Goal: Task Accomplishment & Management: Use online tool/utility

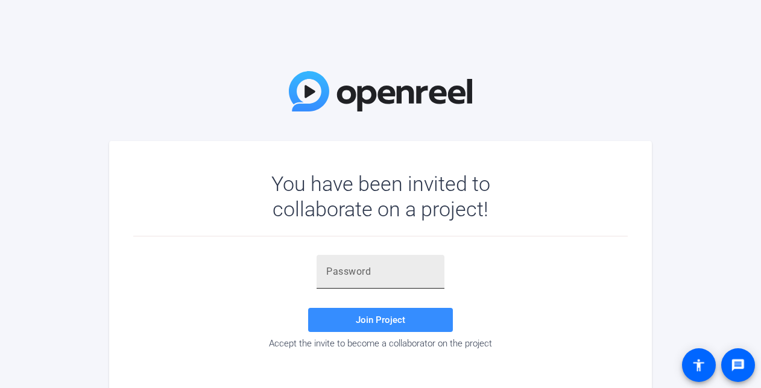
click at [352, 262] on div at bounding box center [380, 272] width 109 height 34
paste input "C5zh"
click at [361, 320] on span "Join Project" at bounding box center [380, 320] width 49 height 11
click at [412, 276] on input "C5zh" at bounding box center [380, 272] width 109 height 14
type input "C"
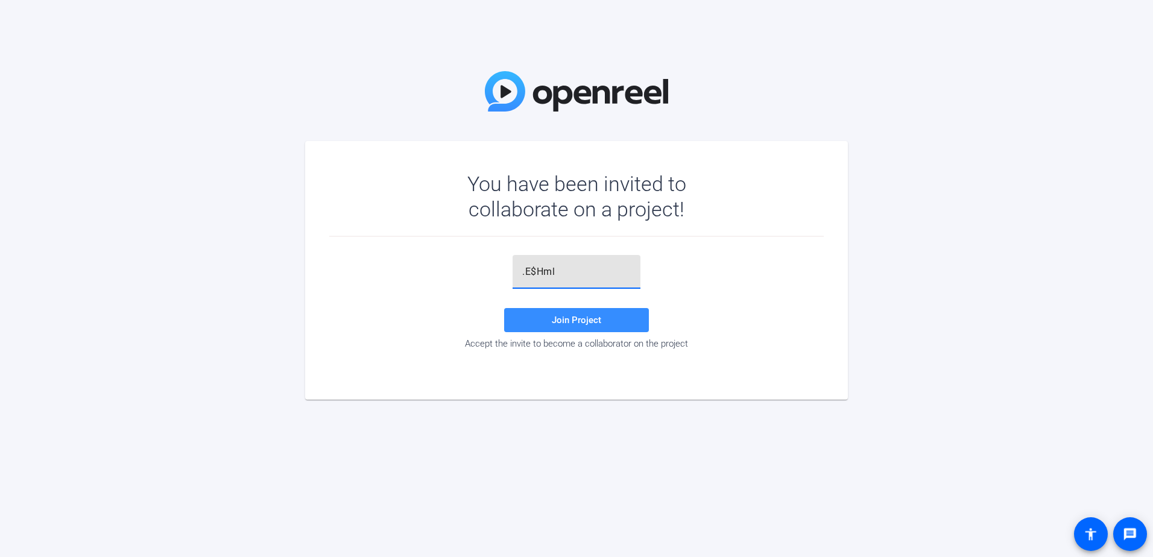
type input ".E$Hml"
click at [606, 322] on span at bounding box center [576, 320] width 145 height 29
click at [548, 270] on input "text" at bounding box center [576, 272] width 109 height 14
paste input "yPCI&1"
type input "yPCI&1"
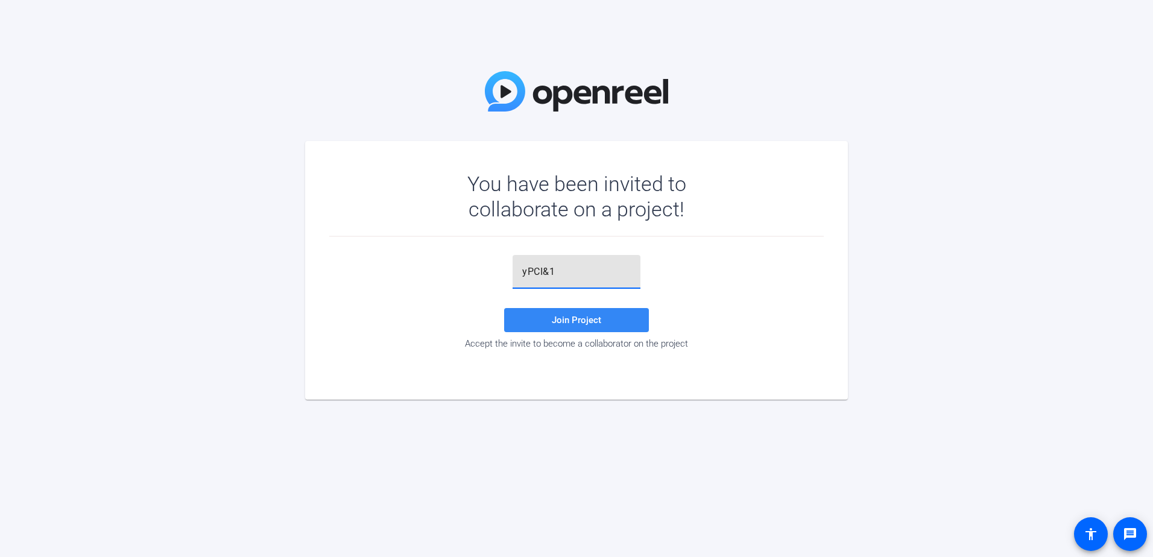
click at [559, 317] on span "Join Project" at bounding box center [576, 320] width 49 height 11
click at [572, 273] on input "yPCI&1" at bounding box center [576, 272] width 109 height 14
click at [548, 278] on input "text" at bounding box center [576, 272] width 109 height 14
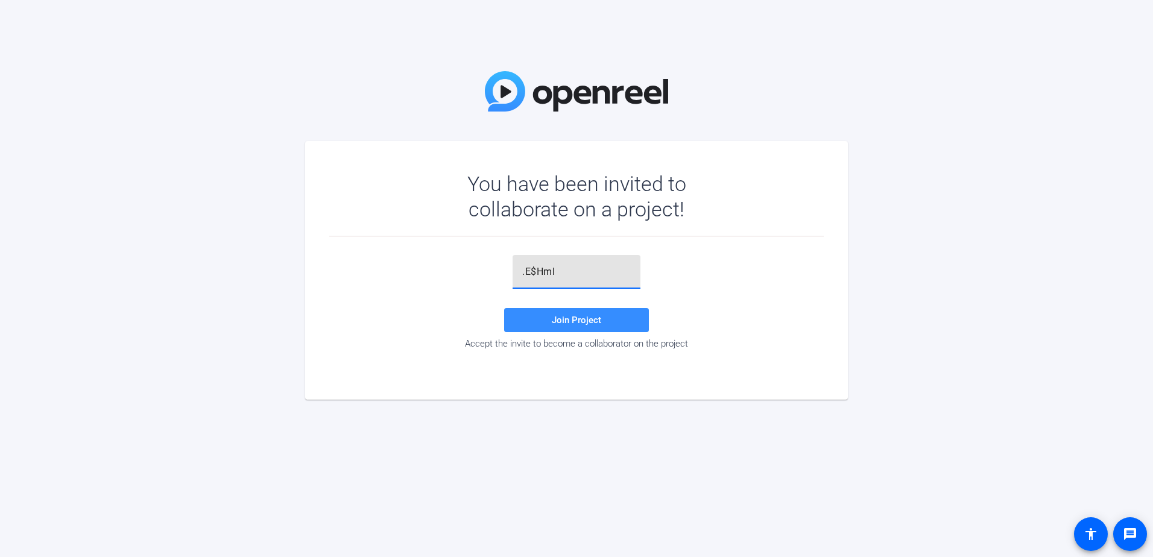
type input ".E$Hml"
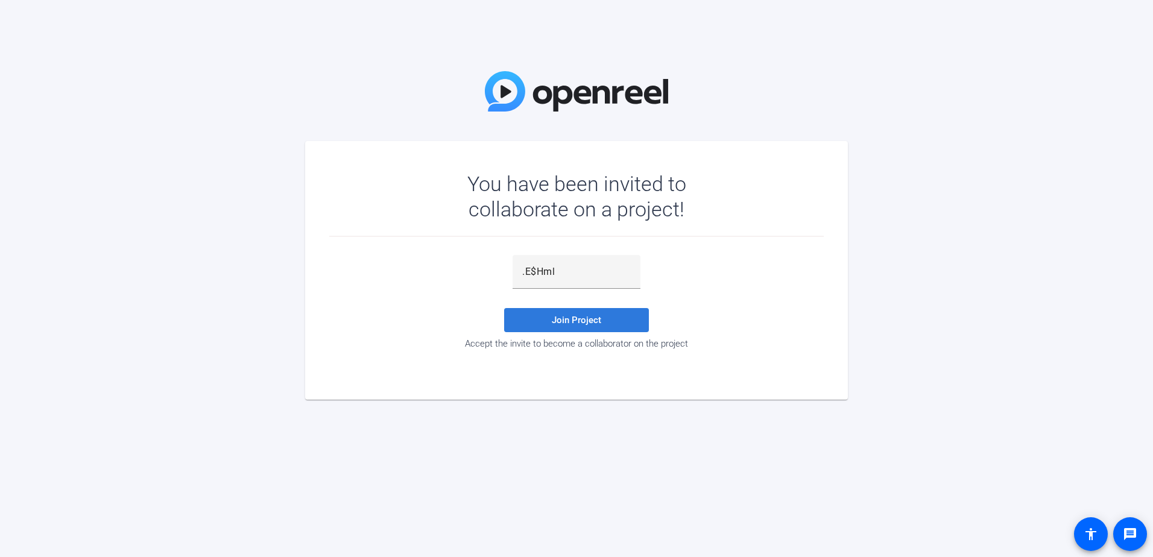
click at [560, 330] on span at bounding box center [576, 320] width 145 height 29
click at [587, 274] on input "text" at bounding box center [576, 272] width 109 height 14
click at [560, 279] on input "Cd" at bounding box center [576, 272] width 109 height 14
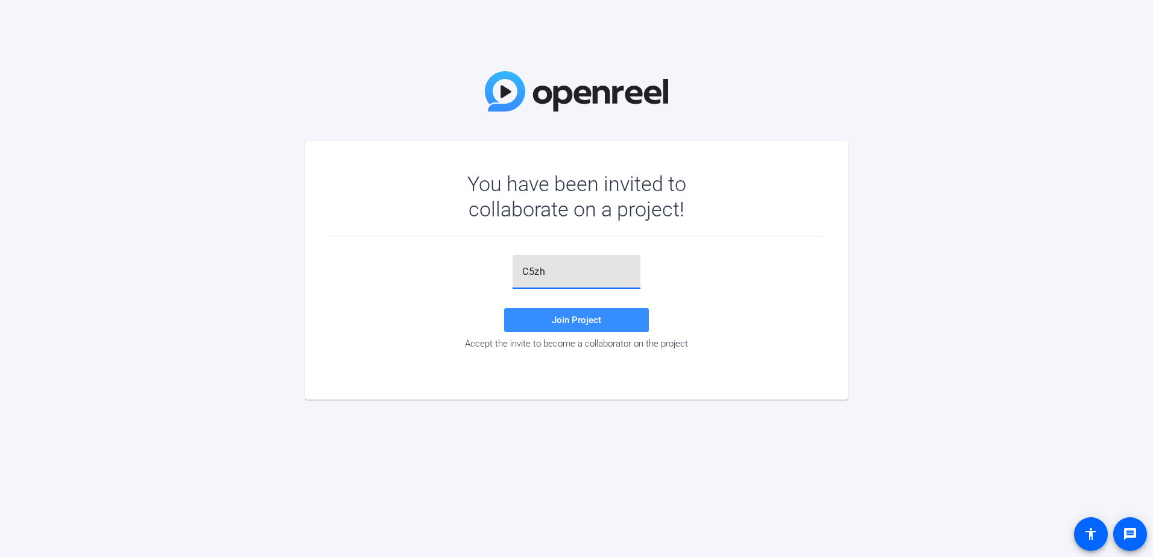
type input "C5zh"
click at [568, 320] on span "Join Project" at bounding box center [576, 320] width 49 height 11
click at [536, 274] on input "text" at bounding box center [576, 272] width 109 height 14
paste input "jNfMeG"
type input "jNfMeG"
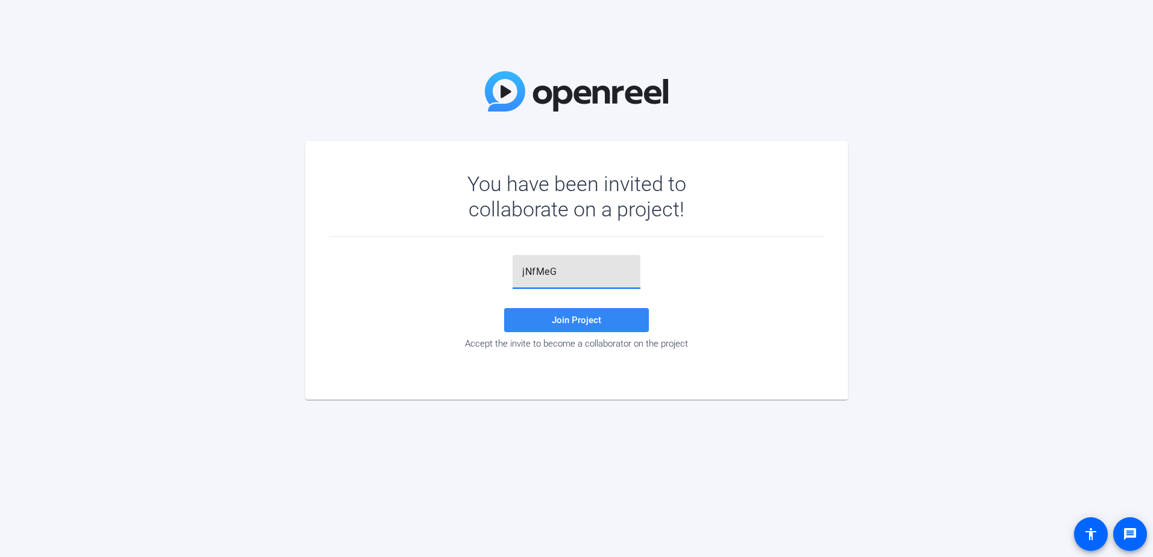
click at [537, 323] on span at bounding box center [576, 320] width 145 height 29
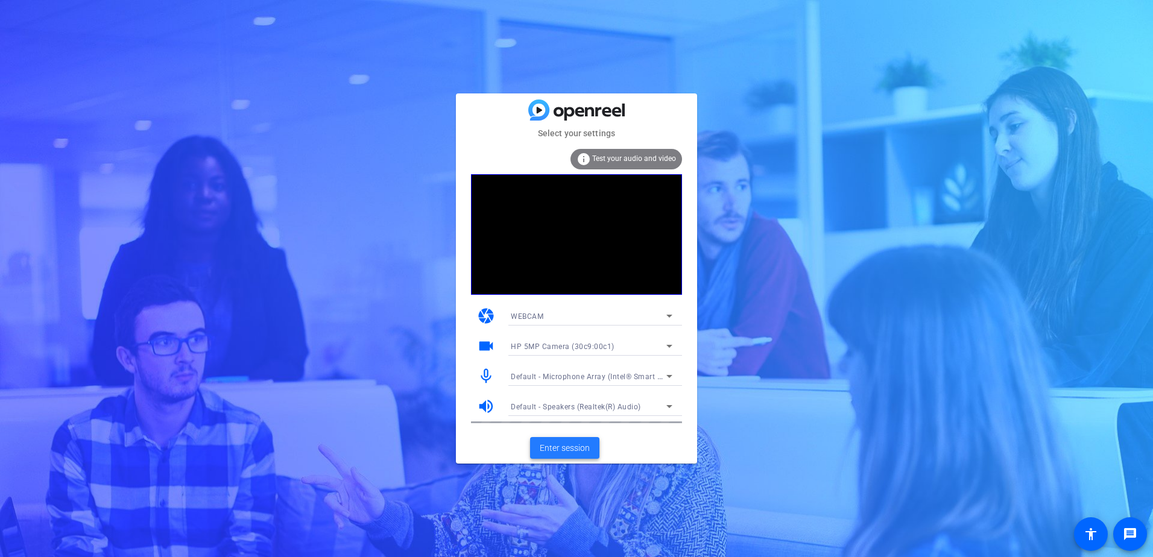
click at [574, 452] on span "Enter session" at bounding box center [565, 448] width 50 height 13
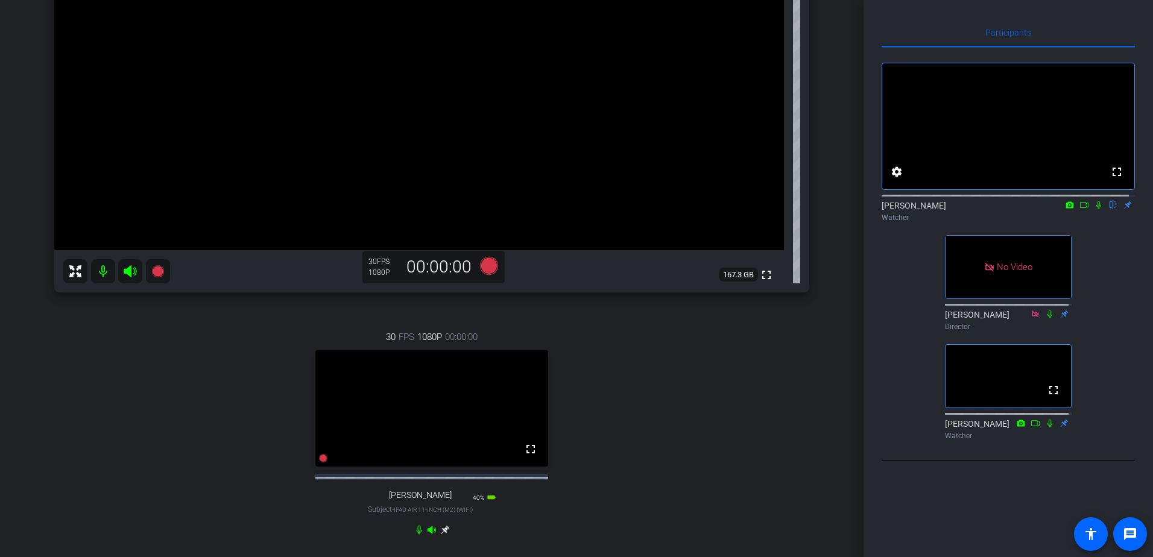
scroll to position [243, 0]
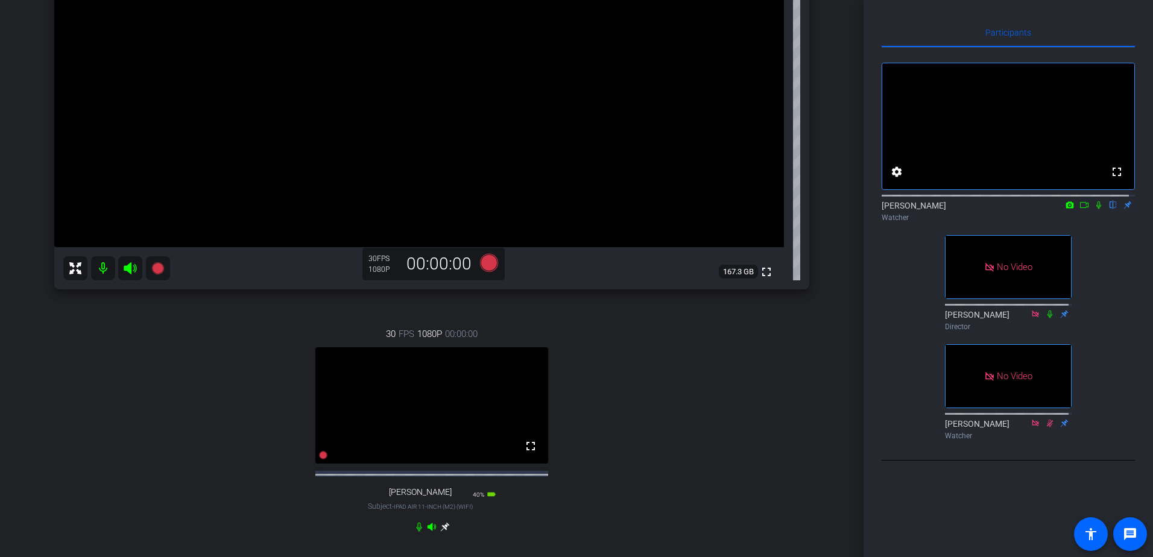
click at [1094, 209] on icon at bounding box center [1099, 205] width 10 height 8
click at [1046, 318] on icon at bounding box center [1050, 314] width 10 height 8
click at [1045, 318] on icon at bounding box center [1050, 314] width 10 height 8
click at [1094, 209] on icon at bounding box center [1099, 205] width 10 height 8
